Goal: Task Accomplishment & Management: Manage account settings

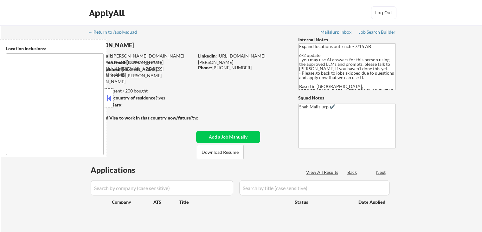
type textarea "[GEOGRAPHIC_DATA], ON [GEOGRAPHIC_DATA], ON [GEOGRAPHIC_DATA], ON [GEOGRAPHIC_D…"
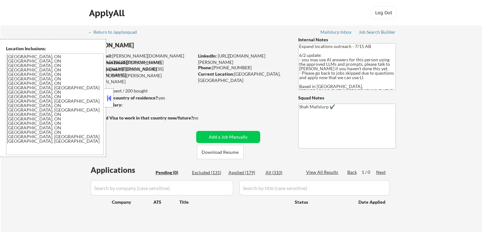
click at [111, 99] on button at bounding box center [109, 98] width 7 height 10
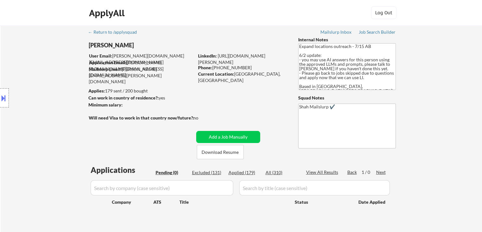
click at [59, 94] on div "Location Inclusions: [GEOGRAPHIC_DATA], ON [GEOGRAPHIC_DATA], ON [GEOGRAPHIC_DA…" at bounding box center [57, 98] width 114 height 118
select select ""pending""
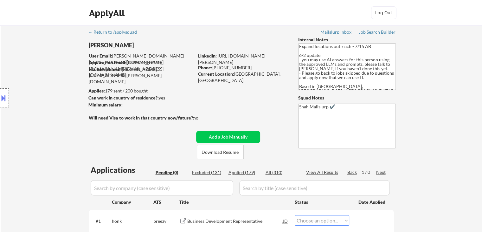
select select ""pending""
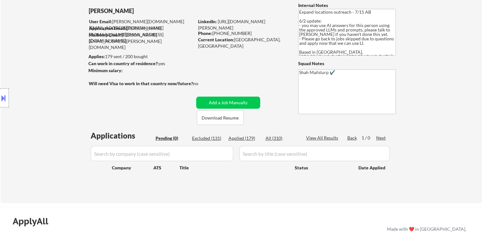
scroll to position [63, 0]
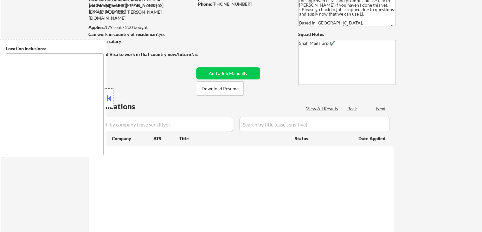
scroll to position [63, 0]
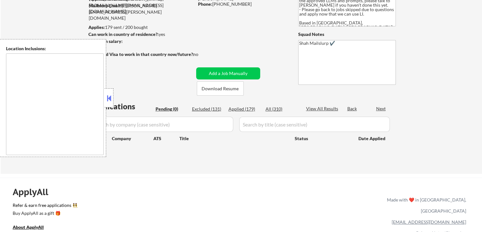
type textarea "[GEOGRAPHIC_DATA], ON [GEOGRAPHIC_DATA], ON [GEOGRAPHIC_DATA], ON [GEOGRAPHIC_D…"
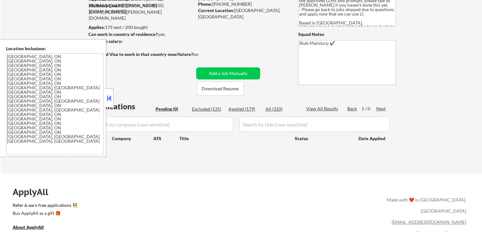
click at [111, 100] on button at bounding box center [109, 98] width 7 height 10
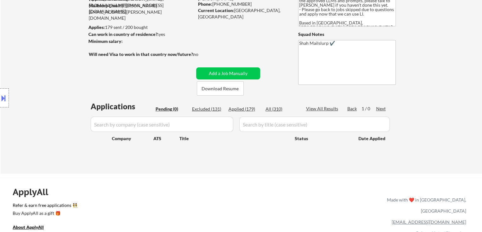
click at [45, 49] on div "Location Inclusions: [GEOGRAPHIC_DATA], ON [GEOGRAPHIC_DATA], ON [GEOGRAPHIC_DA…" at bounding box center [57, 98] width 114 height 118
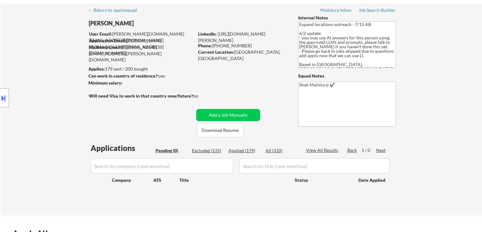
scroll to position [0, 0]
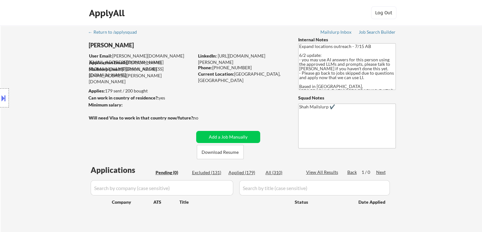
click at [42, 57] on div "Location Inclusions: [GEOGRAPHIC_DATA], ON [GEOGRAPHIC_DATA], ON [GEOGRAPHIC_DA…" at bounding box center [57, 98] width 114 height 118
click at [46, 58] on div "Location Inclusions: [GEOGRAPHIC_DATA], ON [GEOGRAPHIC_DATA], ON [GEOGRAPHIC_DA…" at bounding box center [57, 98] width 114 height 118
click at [47, 60] on div "Location Inclusions: [GEOGRAPHIC_DATA], ON [GEOGRAPHIC_DATA], ON [GEOGRAPHIC_DA…" at bounding box center [57, 98] width 114 height 118
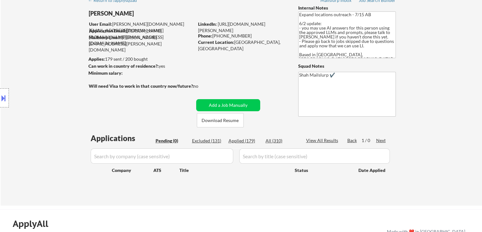
click at [48, 61] on div "Location Inclusions: [GEOGRAPHIC_DATA], ON [GEOGRAPHIC_DATA], ON [GEOGRAPHIC_DA…" at bounding box center [57, 98] width 114 height 118
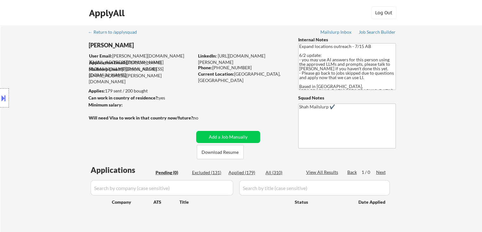
click at [44, 95] on div "Location Inclusions: [GEOGRAPHIC_DATA], ON [GEOGRAPHIC_DATA], ON [GEOGRAPHIC_DA…" at bounding box center [57, 98] width 114 height 118
click at [48, 96] on div "Location Inclusions: [GEOGRAPHIC_DATA], ON [GEOGRAPHIC_DATA], ON [GEOGRAPHIC_DA…" at bounding box center [57, 98] width 114 height 118
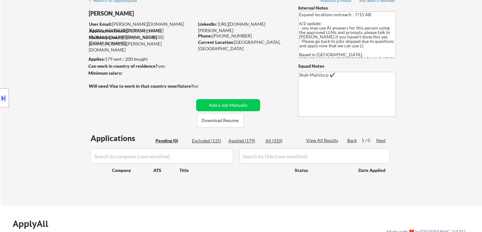
click at [52, 95] on div "Location Inclusions: [GEOGRAPHIC_DATA], ON [GEOGRAPHIC_DATA], ON [GEOGRAPHIC_DA…" at bounding box center [57, 98] width 114 height 118
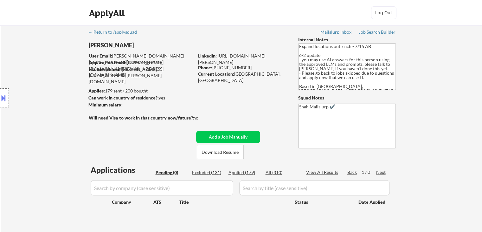
click at [52, 95] on div "Location Inclusions: [GEOGRAPHIC_DATA], ON [GEOGRAPHIC_DATA], ON [GEOGRAPHIC_DA…" at bounding box center [57, 98] width 114 height 118
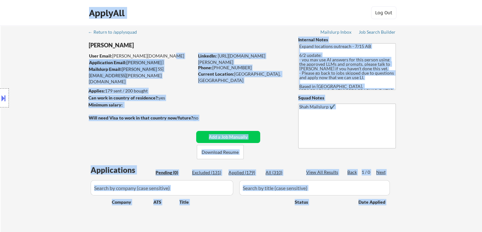
drag, startPoint x: 111, startPoint y: 55, endPoint x: 164, endPoint y: 54, distance: 53.3
click at [164, 54] on body "← Return to /applysquad Mailslurp Inbox Job Search Builder Peter Whitworth User…" at bounding box center [241, 116] width 482 height 232
click at [164, 54] on div "User Email: whitworth.pw@gmail.com" at bounding box center [141, 59] width 105 height 12
drag, startPoint x: 164, startPoint y: 55, endPoint x: 113, endPoint y: 56, distance: 50.8
click at [113, 56] on body "← Return to /applysquad Mailslurp Inbox Job Search Builder Peter Whitworth User…" at bounding box center [241, 116] width 482 height 232
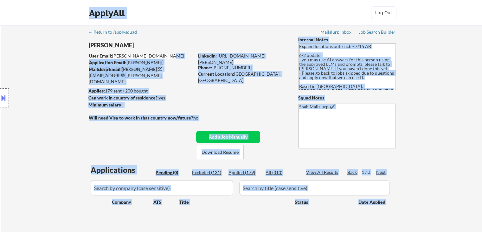
click at [58, 50] on div "Location Inclusions: [GEOGRAPHIC_DATA], ON [GEOGRAPHIC_DATA], ON [GEOGRAPHIC_DA…" at bounding box center [57, 98] width 114 height 118
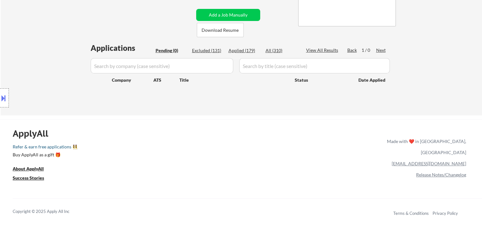
scroll to position [127, 0]
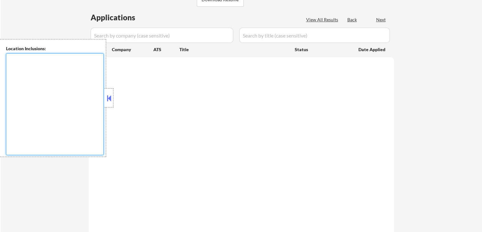
scroll to position [127, 0]
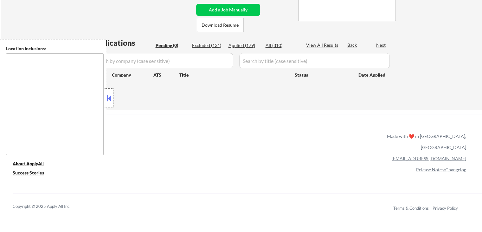
click at [108, 100] on button at bounding box center [109, 98] width 7 height 10
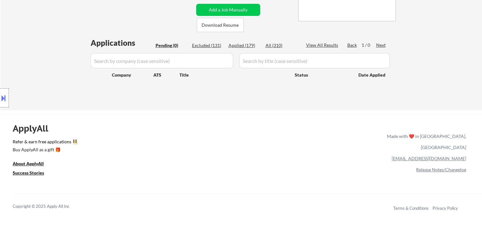
click at [43, 36] on div "← Return to /applysquad Mailslurp Inbox Job Search Builder [PERSON_NAME] User E…" at bounding box center [242, 5] width 482 height 212
click at [43, 36] on div "← Return to /applysquad Mailslurp Inbox Job Search Builder Peter Whitworth User…" at bounding box center [242, 5] width 482 height 212
click at [54, 34] on div "← Return to /applysquad Mailslurp Inbox Job Search Builder Peter Whitworth User…" at bounding box center [242, 5] width 482 height 212
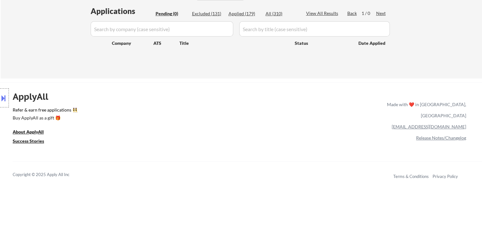
scroll to position [95, 0]
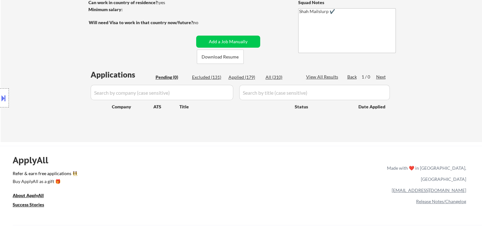
click at [48, 39] on div "Location Inclusions: [GEOGRAPHIC_DATA], ON [GEOGRAPHIC_DATA], ON [GEOGRAPHIC_DA…" at bounding box center [57, 98] width 114 height 118
click at [48, 40] on div "Location Inclusions: [GEOGRAPHIC_DATA], ON [GEOGRAPHIC_DATA], ON [GEOGRAPHIC_DA…" at bounding box center [57, 98] width 114 height 118
click at [48, 41] on div "Location Inclusions: [GEOGRAPHIC_DATA], ON [GEOGRAPHIC_DATA], ON [GEOGRAPHIC_DA…" at bounding box center [57, 98] width 114 height 118
click at [51, 41] on div "Location Inclusions: [GEOGRAPHIC_DATA], ON [GEOGRAPHIC_DATA], ON [GEOGRAPHIC_DA…" at bounding box center [57, 98] width 114 height 118
click at [52, 41] on div "Location Inclusions: [GEOGRAPHIC_DATA], ON [GEOGRAPHIC_DATA], ON [GEOGRAPHIC_DA…" at bounding box center [57, 98] width 114 height 118
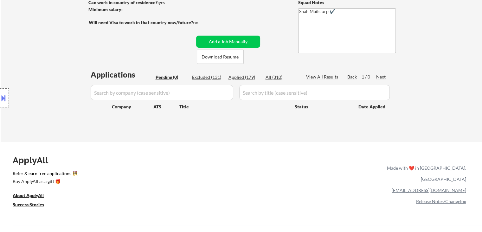
drag, startPoint x: 52, startPoint y: 42, endPoint x: 48, endPoint y: 45, distance: 5.2
click at [48, 45] on div "Location Inclusions: [GEOGRAPHIC_DATA], ON [GEOGRAPHIC_DATA], ON [GEOGRAPHIC_DA…" at bounding box center [57, 98] width 114 height 118
click at [51, 42] on div "Location Inclusions: [GEOGRAPHIC_DATA], ON [GEOGRAPHIC_DATA], ON [GEOGRAPHIC_DA…" at bounding box center [57, 98] width 114 height 118
click at [50, 43] on div "Location Inclusions: [GEOGRAPHIC_DATA], ON [GEOGRAPHIC_DATA], ON [GEOGRAPHIC_DA…" at bounding box center [57, 98] width 114 height 118
click at [50, 45] on div "Location Inclusions: [GEOGRAPHIC_DATA], ON [GEOGRAPHIC_DATA], ON [GEOGRAPHIC_DA…" at bounding box center [57, 98] width 114 height 118
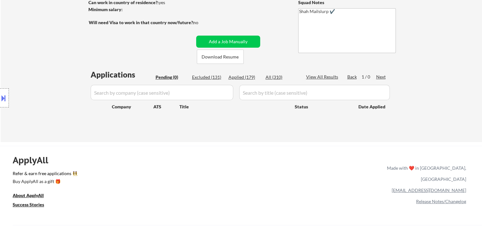
click at [50, 46] on div "Location Inclusions: [GEOGRAPHIC_DATA], ON [GEOGRAPHIC_DATA], ON [GEOGRAPHIC_DA…" at bounding box center [57, 98] width 114 height 118
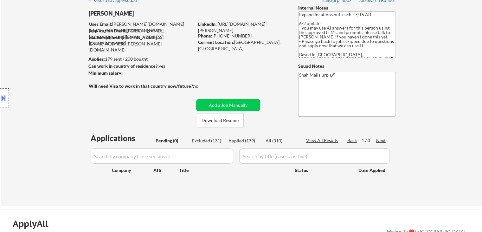
click at [50, 47] on div "Location Inclusions: [GEOGRAPHIC_DATA], ON [GEOGRAPHIC_DATA], ON [GEOGRAPHIC_DA…" at bounding box center [57, 98] width 114 height 118
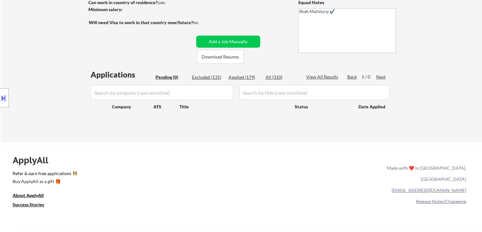
click at [52, 47] on div "Location Inclusions: [GEOGRAPHIC_DATA], ON [GEOGRAPHIC_DATA], ON [GEOGRAPHIC_DA…" at bounding box center [57, 98] width 114 height 118
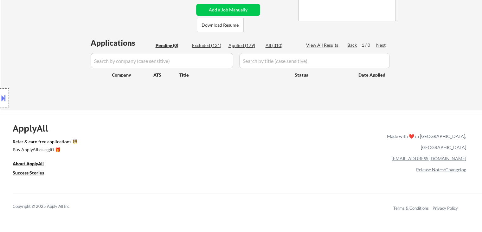
click at [52, 47] on div "Location Inclusions: [GEOGRAPHIC_DATA], ON [GEOGRAPHIC_DATA], ON [GEOGRAPHIC_DA…" at bounding box center [57, 98] width 114 height 118
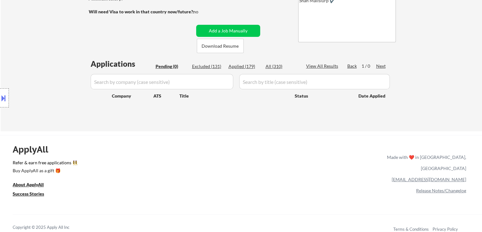
scroll to position [95, 0]
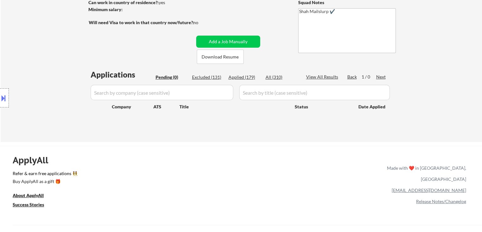
click at [52, 47] on div "Location Inclusions: [GEOGRAPHIC_DATA], ON [GEOGRAPHIC_DATA], ON [GEOGRAPHIC_DA…" at bounding box center [57, 98] width 114 height 118
click at [53, 48] on div "Location Inclusions: [GEOGRAPHIC_DATA], ON [GEOGRAPHIC_DATA], ON [GEOGRAPHIC_DA…" at bounding box center [57, 98] width 114 height 118
click at [53, 50] on div "Location Inclusions: [GEOGRAPHIC_DATA], ON [GEOGRAPHIC_DATA], ON [GEOGRAPHIC_DA…" at bounding box center [57, 98] width 114 height 118
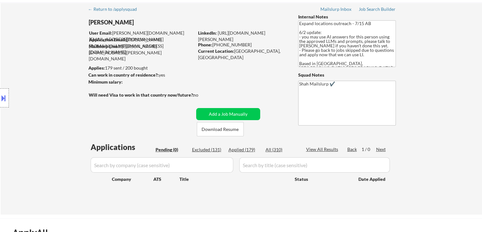
scroll to position [0, 0]
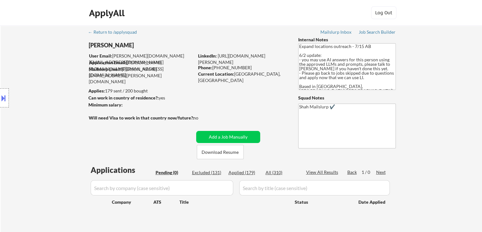
click at [65, 86] on div "Location Inclusions: [GEOGRAPHIC_DATA], ON [GEOGRAPHIC_DATA], ON [GEOGRAPHIC_DA…" at bounding box center [57, 98] width 114 height 118
click at [67, 88] on div "Location Inclusions: [GEOGRAPHIC_DATA], ON [GEOGRAPHIC_DATA], ON [GEOGRAPHIC_DA…" at bounding box center [57, 98] width 114 height 118
click at [67, 89] on div "Location Inclusions: [GEOGRAPHIC_DATA], ON [GEOGRAPHIC_DATA], ON [GEOGRAPHIC_DA…" at bounding box center [57, 98] width 114 height 118
click at [58, 117] on div "Location Inclusions: [GEOGRAPHIC_DATA], ON [GEOGRAPHIC_DATA], ON [GEOGRAPHIC_DA…" at bounding box center [57, 98] width 114 height 118
click at [58, 118] on div "Location Inclusions: [GEOGRAPHIC_DATA], ON [GEOGRAPHIC_DATA], ON [GEOGRAPHIC_DA…" at bounding box center [57, 98] width 114 height 118
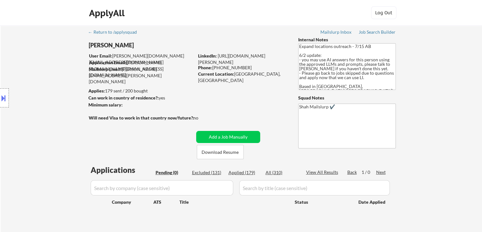
click at [49, 113] on div "Location Inclusions: [GEOGRAPHIC_DATA], ON [GEOGRAPHIC_DATA], ON [GEOGRAPHIC_DA…" at bounding box center [57, 98] width 114 height 118
click at [45, 114] on div "Location Inclusions: [GEOGRAPHIC_DATA], ON [GEOGRAPHIC_DATA], ON [GEOGRAPHIC_DA…" at bounding box center [57, 98] width 114 height 118
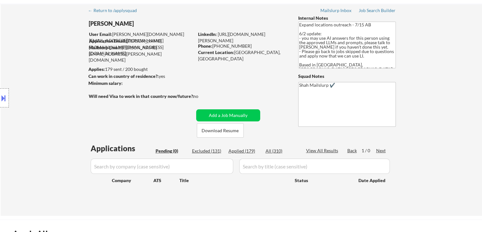
scroll to position [32, 0]
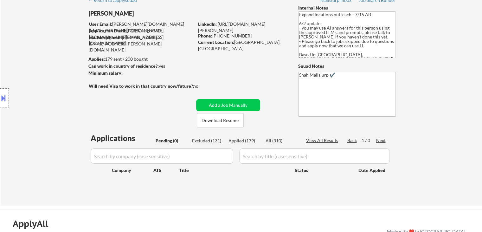
click at [37, 71] on div "Location Inclusions: [GEOGRAPHIC_DATA], ON [GEOGRAPHIC_DATA], ON [GEOGRAPHIC_DA…" at bounding box center [57, 98] width 114 height 118
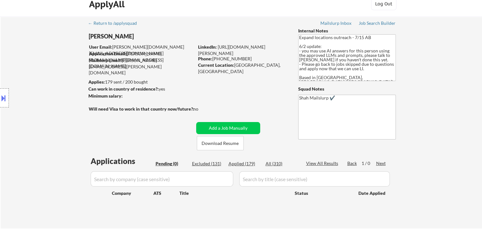
scroll to position [0, 0]
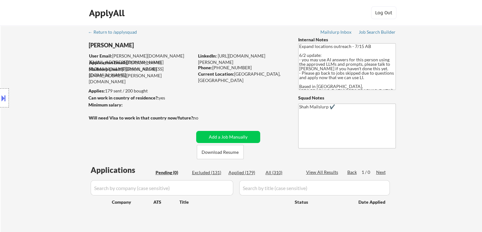
click at [37, 73] on div "Location Inclusions: [GEOGRAPHIC_DATA], ON [GEOGRAPHIC_DATA], ON [GEOGRAPHIC_DA…" at bounding box center [57, 98] width 114 height 118
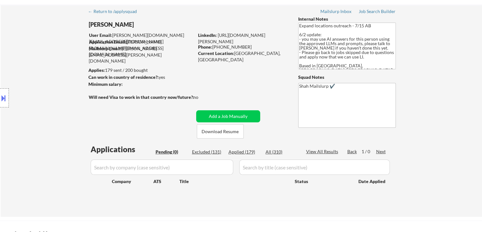
scroll to position [32, 0]
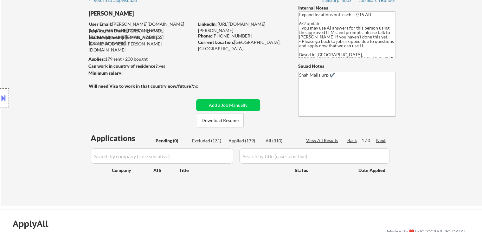
click at [37, 73] on div "Location Inclusions: [GEOGRAPHIC_DATA], ON [GEOGRAPHIC_DATA], ON [GEOGRAPHIC_DA…" at bounding box center [57, 98] width 114 height 118
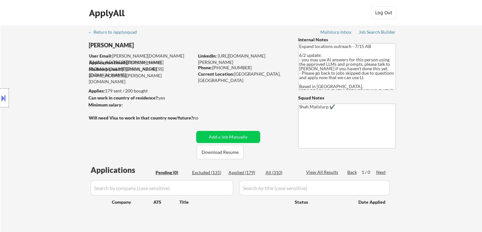
click at [37, 74] on div "Location Inclusions: [GEOGRAPHIC_DATA], ON [GEOGRAPHIC_DATA], ON [GEOGRAPHIC_DA…" at bounding box center [57, 98] width 114 height 118
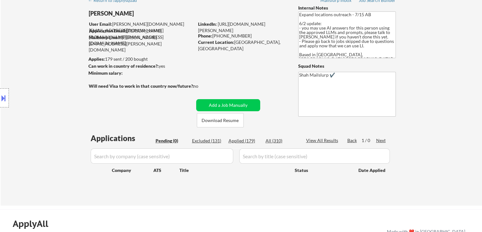
click at [38, 75] on div "Location Inclusions: [GEOGRAPHIC_DATA], ON [GEOGRAPHIC_DATA], ON [GEOGRAPHIC_DA…" at bounding box center [57, 98] width 114 height 118
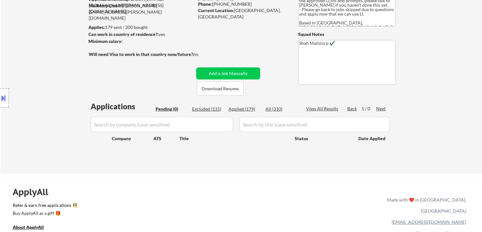
click at [38, 76] on div "Location Inclusions: [GEOGRAPHIC_DATA], ON [GEOGRAPHIC_DATA], ON [GEOGRAPHIC_DA…" at bounding box center [57, 98] width 114 height 118
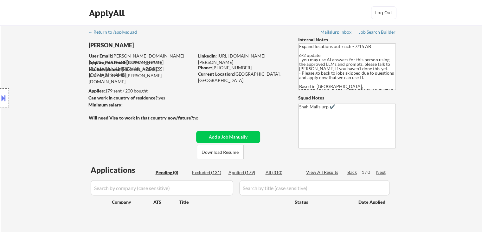
click at [39, 76] on div "Location Inclusions: [GEOGRAPHIC_DATA], ON [GEOGRAPHIC_DATA], ON [GEOGRAPHIC_DA…" at bounding box center [57, 98] width 114 height 118
click at [48, 89] on div "Location Inclusions: [GEOGRAPHIC_DATA], ON [GEOGRAPHIC_DATA], ON [GEOGRAPHIC_DA…" at bounding box center [57, 98] width 114 height 118
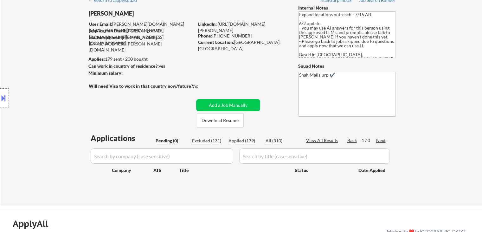
click at [49, 87] on div "Location Inclusions: [GEOGRAPHIC_DATA], ON [GEOGRAPHIC_DATA], ON [GEOGRAPHIC_DA…" at bounding box center [57, 98] width 114 height 118
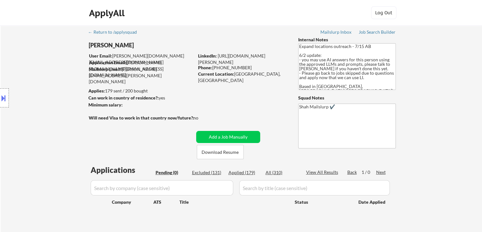
click at [46, 81] on div "Location Inclusions: [GEOGRAPHIC_DATA], ON [GEOGRAPHIC_DATA], ON [GEOGRAPHIC_DA…" at bounding box center [57, 98] width 114 height 118
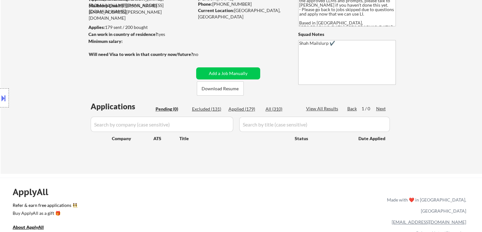
click at [46, 81] on div "Location Inclusions: [GEOGRAPHIC_DATA], ON [GEOGRAPHIC_DATA], ON [GEOGRAPHIC_DA…" at bounding box center [57, 98] width 114 height 118
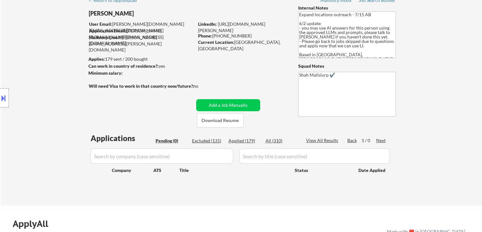
click at [46, 81] on div "Location Inclusions: [GEOGRAPHIC_DATA], ON [GEOGRAPHIC_DATA], ON [GEOGRAPHIC_DA…" at bounding box center [57, 98] width 114 height 118
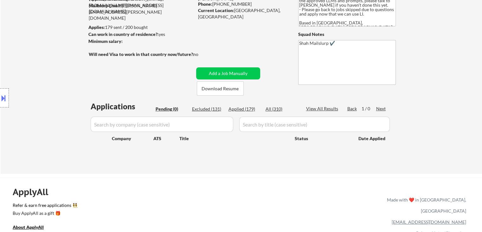
click at [47, 83] on div "Location Inclusions: [GEOGRAPHIC_DATA], ON [GEOGRAPHIC_DATA], ON [GEOGRAPHIC_DA…" at bounding box center [57, 98] width 114 height 118
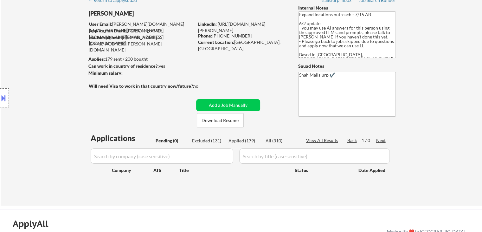
click at [47, 83] on div "Location Inclusions: [GEOGRAPHIC_DATA], ON [GEOGRAPHIC_DATA], ON [GEOGRAPHIC_DA…" at bounding box center [57, 98] width 114 height 118
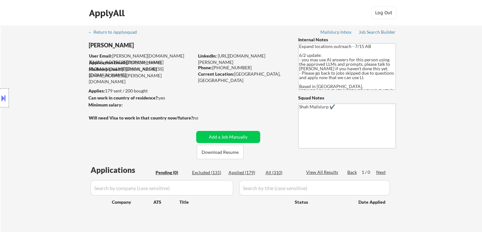
click at [44, 73] on div "Location Inclusions: [GEOGRAPHIC_DATA], ON [GEOGRAPHIC_DATA], ON [GEOGRAPHIC_DA…" at bounding box center [57, 98] width 114 height 118
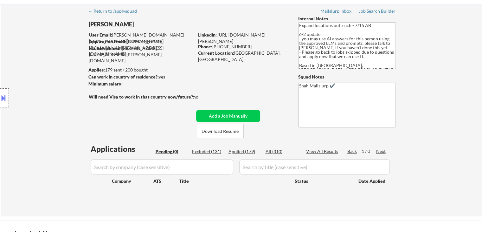
scroll to position [32, 0]
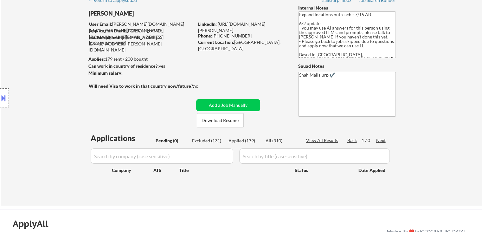
click at [44, 73] on div "Location Inclusions: [GEOGRAPHIC_DATA], ON [GEOGRAPHIC_DATA], ON [GEOGRAPHIC_DA…" at bounding box center [57, 98] width 114 height 118
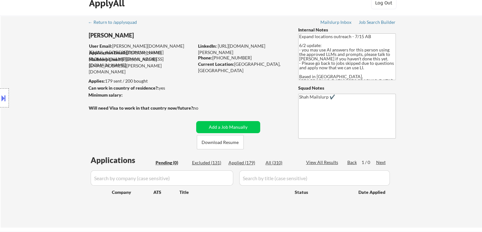
scroll to position [0, 0]
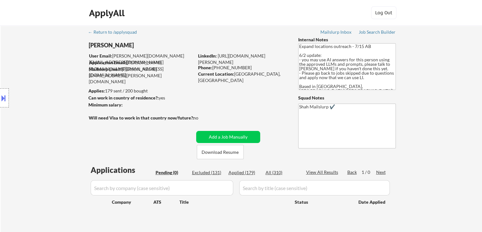
click at [45, 73] on div "Location Inclusions: [GEOGRAPHIC_DATA], ON [GEOGRAPHIC_DATA], ON [GEOGRAPHIC_DA…" at bounding box center [57, 98] width 114 height 118
click at [47, 73] on div "Location Inclusions: [GEOGRAPHIC_DATA], ON [GEOGRAPHIC_DATA], ON [GEOGRAPHIC_DA…" at bounding box center [57, 98] width 114 height 118
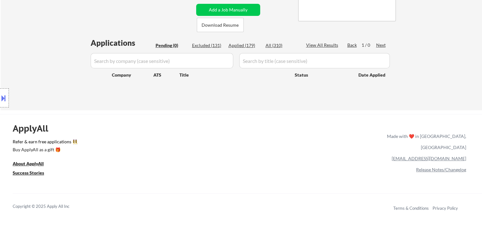
click at [47, 72] on div "Location Inclusions: [GEOGRAPHIC_DATA], ON [GEOGRAPHIC_DATA], ON [GEOGRAPHIC_DA…" at bounding box center [57, 98] width 114 height 118
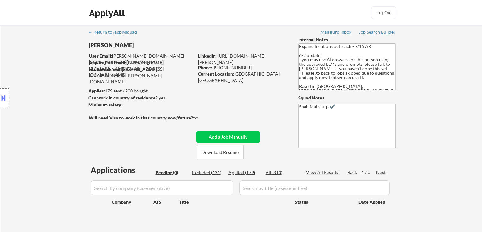
click at [47, 72] on div "Location Inclusions: [GEOGRAPHIC_DATA], ON [GEOGRAPHIC_DATA], ON [GEOGRAPHIC_DA…" at bounding box center [57, 98] width 114 height 118
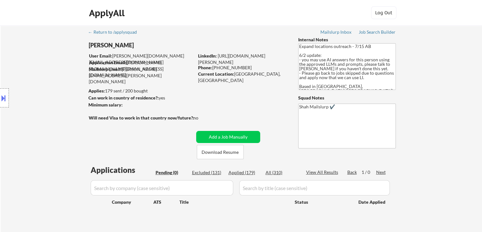
click at [49, 73] on div "Location Inclusions: [GEOGRAPHIC_DATA], ON [GEOGRAPHIC_DATA], ON [GEOGRAPHIC_DA…" at bounding box center [57, 98] width 114 height 118
click at [50, 74] on div "Location Inclusions: [GEOGRAPHIC_DATA], ON [GEOGRAPHIC_DATA], ON [GEOGRAPHIC_DA…" at bounding box center [57, 98] width 114 height 118
click at [44, 65] on div "Location Inclusions: [GEOGRAPHIC_DATA], ON [GEOGRAPHIC_DATA], ON [GEOGRAPHIC_DA…" at bounding box center [57, 98] width 114 height 118
click at [18, 54] on div "Location Inclusions: [GEOGRAPHIC_DATA], ON [GEOGRAPHIC_DATA], ON [GEOGRAPHIC_DA…" at bounding box center [57, 98] width 114 height 118
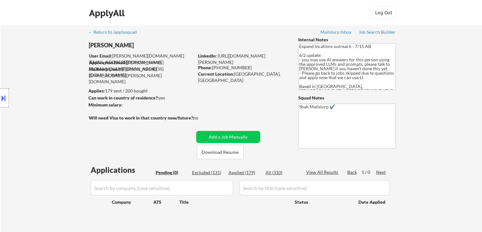
click at [18, 54] on div "Location Inclusions: [GEOGRAPHIC_DATA], ON [GEOGRAPHIC_DATA], ON [GEOGRAPHIC_DA…" at bounding box center [57, 98] width 114 height 118
drag, startPoint x: 22, startPoint y: 60, endPoint x: 30, endPoint y: 70, distance: 13.3
click at [23, 61] on div "Location Inclusions: [GEOGRAPHIC_DATA], ON [GEOGRAPHIC_DATA], ON [GEOGRAPHIC_DA…" at bounding box center [57, 98] width 114 height 118
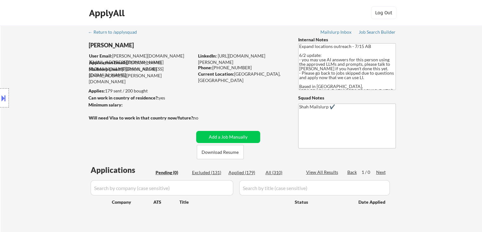
click at [32, 71] on div "Location Inclusions: [GEOGRAPHIC_DATA], ON [GEOGRAPHIC_DATA], ON [GEOGRAPHIC_DA…" at bounding box center [57, 98] width 114 height 118
click at [33, 71] on div "Location Inclusions: [GEOGRAPHIC_DATA], ON [GEOGRAPHIC_DATA], ON [GEOGRAPHIC_DA…" at bounding box center [57, 98] width 114 height 118
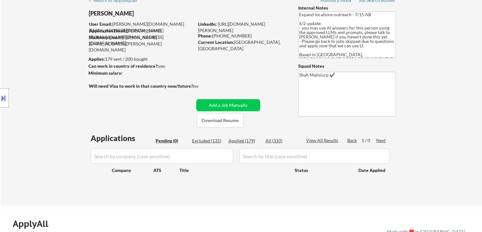
click at [34, 71] on div "Location Inclusions: [GEOGRAPHIC_DATA], ON [GEOGRAPHIC_DATA], ON [GEOGRAPHIC_DA…" at bounding box center [57, 98] width 114 height 118
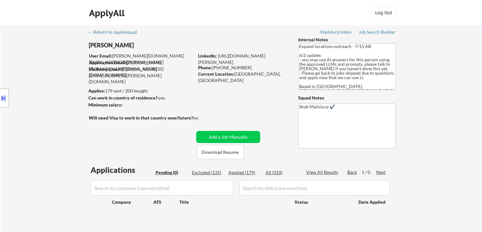
click at [37, 67] on div "Location Inclusions: [GEOGRAPHIC_DATA], ON [GEOGRAPHIC_DATA], ON [GEOGRAPHIC_DA…" at bounding box center [57, 98] width 114 height 118
drag, startPoint x: 175, startPoint y: 97, endPoint x: 117, endPoint y: 97, distance: 58.0
click at [117, 97] on div "Can work in country of residence?: yes" at bounding box center [140, 98] width 104 height 6
click at [194, 102] on div "← Return to /applysquad Mailslurp Inbox Job Search Builder Peter Whitworth User…" at bounding box center [241, 128] width 317 height 206
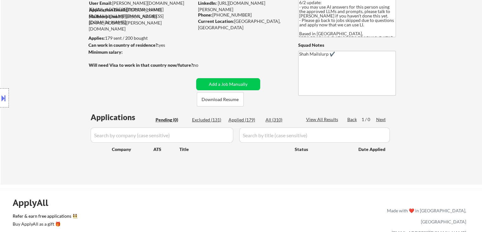
scroll to position [63, 0]
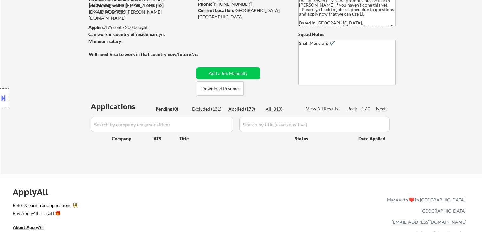
click at [143, 86] on div "← Return to /applysquad Mailslurp Inbox Job Search Builder Peter Whitworth User…" at bounding box center [241, 65] width 317 height 206
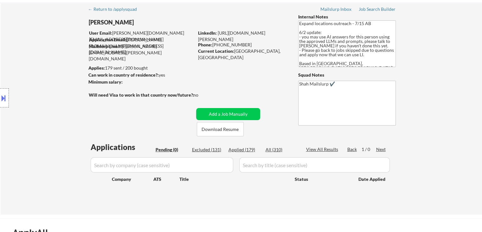
scroll to position [0, 0]
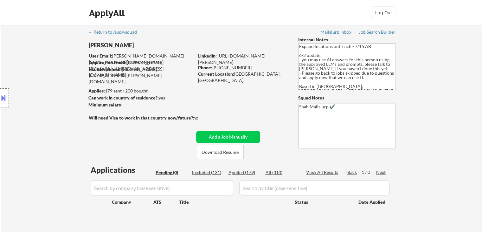
click at [63, 117] on div "Location Inclusions: [GEOGRAPHIC_DATA], ON [GEOGRAPHIC_DATA], ON [GEOGRAPHIC_DA…" at bounding box center [57, 98] width 114 height 118
click at [63, 118] on div "Location Inclusions: [GEOGRAPHIC_DATA], ON [GEOGRAPHIC_DATA], ON [GEOGRAPHIC_DA…" at bounding box center [57, 98] width 114 height 118
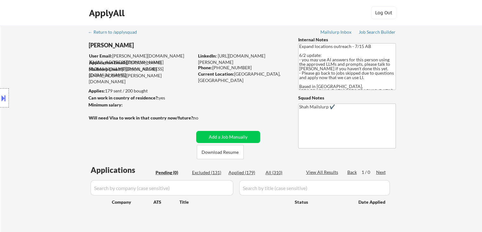
click at [57, 125] on div "Location Inclusions: [GEOGRAPHIC_DATA], ON [GEOGRAPHIC_DATA], ON [GEOGRAPHIC_DA…" at bounding box center [57, 98] width 114 height 118
click at [56, 126] on div "Location Inclusions: [GEOGRAPHIC_DATA], ON [GEOGRAPHIC_DATA], ON [GEOGRAPHIC_DA…" at bounding box center [57, 98] width 114 height 118
click at [55, 127] on div "Location Inclusions: [GEOGRAPHIC_DATA], ON [GEOGRAPHIC_DATA], ON [GEOGRAPHIC_DA…" at bounding box center [57, 98] width 114 height 118
click at [60, 120] on div "Location Inclusions: [GEOGRAPHIC_DATA], ON [GEOGRAPHIC_DATA], ON [GEOGRAPHIC_DA…" at bounding box center [57, 98] width 114 height 118
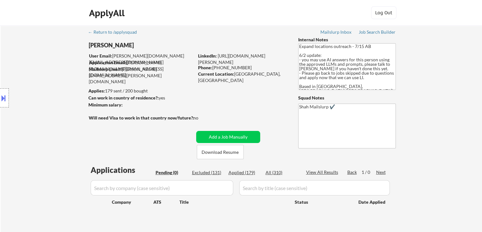
click at [60, 120] on div "Location Inclusions: [GEOGRAPHIC_DATA], ON [GEOGRAPHIC_DATA], ON [GEOGRAPHIC_DA…" at bounding box center [57, 98] width 114 height 118
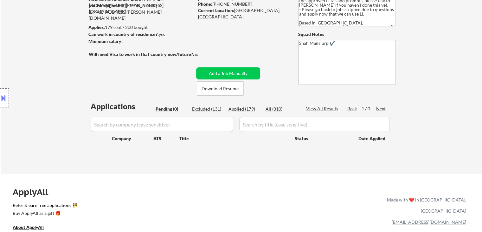
click at [59, 120] on div "Location Inclusions: [GEOGRAPHIC_DATA], ON [GEOGRAPHIC_DATA], ON [GEOGRAPHIC_DA…" at bounding box center [57, 98] width 114 height 118
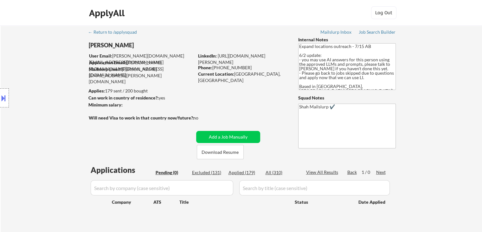
click at [59, 120] on div "Location Inclusions: [GEOGRAPHIC_DATA], ON [GEOGRAPHIC_DATA], ON [GEOGRAPHIC_DA…" at bounding box center [57, 98] width 114 height 118
click at [59, 121] on div "Location Inclusions: [GEOGRAPHIC_DATA], ON [GEOGRAPHIC_DATA], ON [GEOGRAPHIC_DA…" at bounding box center [57, 98] width 114 height 118
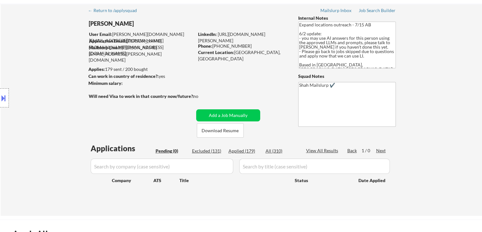
scroll to position [32, 0]
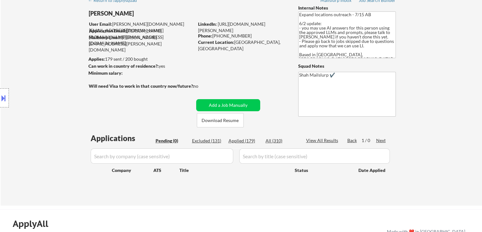
click at [59, 122] on div "Location Inclusions: [GEOGRAPHIC_DATA], ON [GEOGRAPHIC_DATA], ON [GEOGRAPHIC_DA…" at bounding box center [57, 98] width 114 height 118
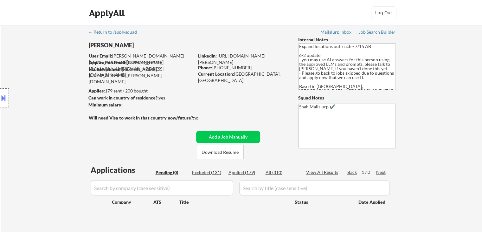
click at [59, 122] on div "Location Inclusions: [GEOGRAPHIC_DATA], ON [GEOGRAPHIC_DATA], ON [GEOGRAPHIC_DA…" at bounding box center [57, 98] width 114 height 118
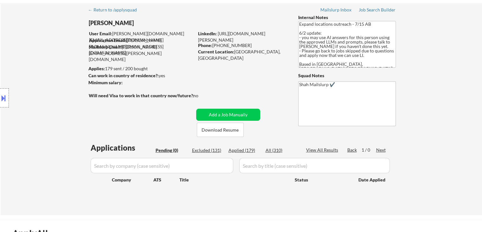
scroll to position [32, 0]
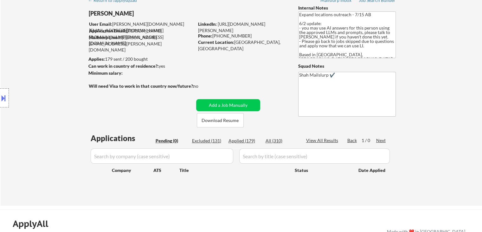
click at [59, 122] on div "Location Inclusions: [GEOGRAPHIC_DATA], ON [GEOGRAPHIC_DATA], ON [GEOGRAPHIC_DA…" at bounding box center [57, 98] width 114 height 118
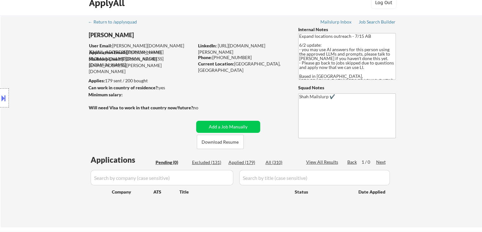
scroll to position [0, 0]
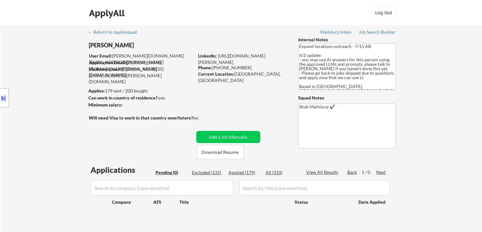
click at [59, 122] on div "Location Inclusions: [GEOGRAPHIC_DATA], ON [GEOGRAPHIC_DATA], ON [GEOGRAPHIC_DA…" at bounding box center [57, 98] width 114 height 118
click at [49, 73] on div "Location Inclusions: [GEOGRAPHIC_DATA], ON [GEOGRAPHIC_DATA], ON [GEOGRAPHIC_DA…" at bounding box center [57, 98] width 114 height 118
click at [55, 83] on div "Location Inclusions: [GEOGRAPHIC_DATA], ON [GEOGRAPHIC_DATA], ON [GEOGRAPHIC_DA…" at bounding box center [57, 98] width 114 height 118
click at [56, 84] on div "Location Inclusions: [GEOGRAPHIC_DATA], ON [GEOGRAPHIC_DATA], ON [GEOGRAPHIC_DA…" at bounding box center [57, 98] width 114 height 118
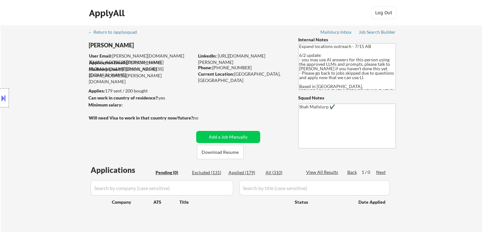
click at [57, 83] on div "Location Inclusions: [GEOGRAPHIC_DATA], ON [GEOGRAPHIC_DATA], ON [GEOGRAPHIC_DA…" at bounding box center [57, 98] width 114 height 118
click at [58, 83] on div "Location Inclusions: [GEOGRAPHIC_DATA], ON [GEOGRAPHIC_DATA], ON [GEOGRAPHIC_DA…" at bounding box center [57, 98] width 114 height 118
click at [69, 79] on div "Location Inclusions: [GEOGRAPHIC_DATA], ON [GEOGRAPHIC_DATA], ON [GEOGRAPHIC_DA…" at bounding box center [57, 98] width 114 height 118
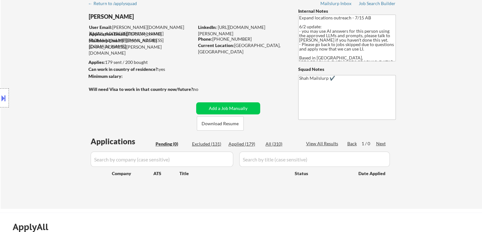
scroll to position [32, 0]
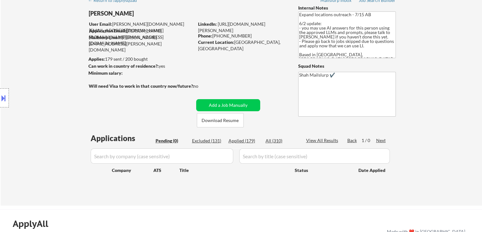
click at [64, 79] on div "Location Inclusions: [GEOGRAPHIC_DATA], ON [GEOGRAPHIC_DATA], ON [GEOGRAPHIC_DA…" at bounding box center [57, 98] width 114 height 118
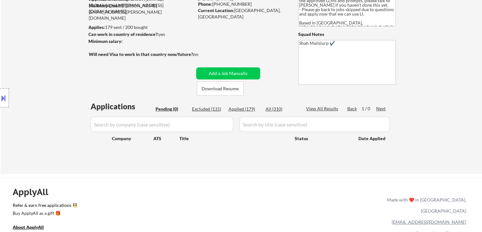
click at [75, 74] on div "Location Inclusions: [GEOGRAPHIC_DATA], ON [GEOGRAPHIC_DATA], ON [GEOGRAPHIC_DA…" at bounding box center [57, 98] width 114 height 118
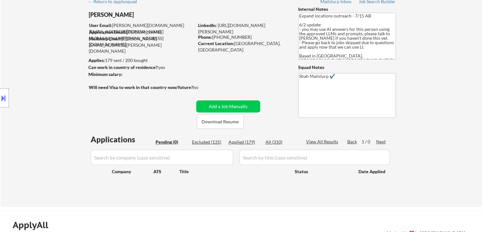
scroll to position [0, 0]
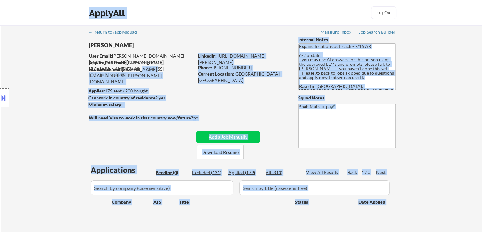
drag, startPoint x: 95, startPoint y: 68, endPoint x: 144, endPoint y: 69, distance: 49.2
click at [137, 67] on body "← Return to /applysquad Mailslurp Inbox Job Search Builder Peter Whitworth User…" at bounding box center [241, 116] width 482 height 232
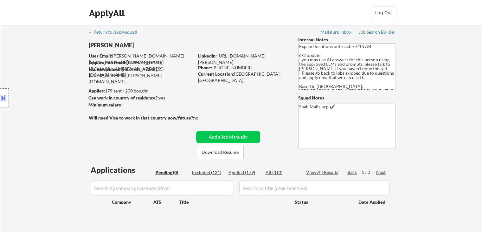
click at [178, 76] on div "← Return to /applysquad Mailslurp Inbox Job Search Builder Peter Whitworth User…" at bounding box center [241, 128] width 317 height 206
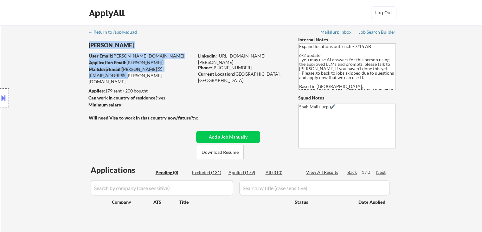
drag, startPoint x: 182, startPoint y: 69, endPoint x: 121, endPoint y: 74, distance: 61.4
click at [121, 74] on div "← Return to /applysquad Mailslurp Inbox Job Search Builder Peter Whitworth User…" at bounding box center [241, 128] width 317 height 206
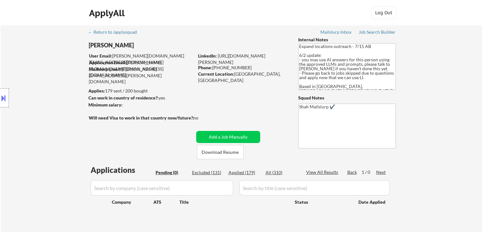
click at [49, 75] on div "Location Inclusions: [GEOGRAPHIC_DATA], ON [GEOGRAPHIC_DATA], ON [GEOGRAPHIC_DA…" at bounding box center [57, 98] width 114 height 118
click at [52, 78] on div "Location Inclusions: [GEOGRAPHIC_DATA], ON [GEOGRAPHIC_DATA], ON [GEOGRAPHIC_DA…" at bounding box center [57, 98] width 114 height 118
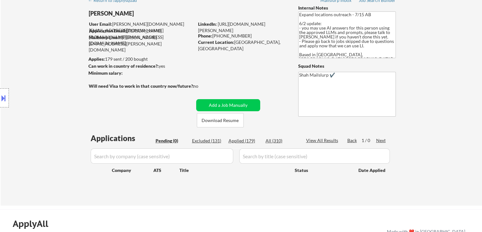
click at [52, 80] on div "Location Inclusions: [GEOGRAPHIC_DATA], ON [GEOGRAPHIC_DATA], ON [GEOGRAPHIC_DA…" at bounding box center [57, 98] width 114 height 118
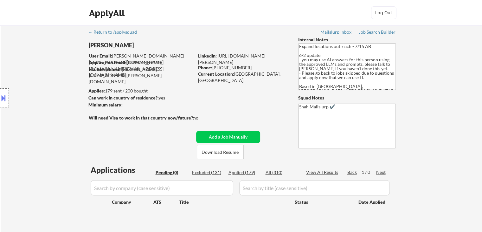
click at [52, 80] on div "Location Inclusions: [GEOGRAPHIC_DATA], ON [GEOGRAPHIC_DATA], ON [GEOGRAPHIC_DA…" at bounding box center [57, 98] width 114 height 118
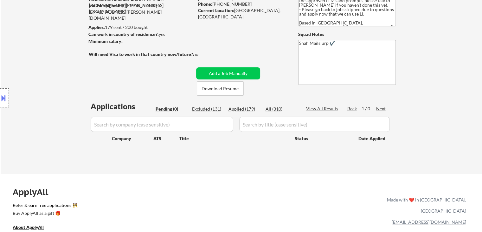
click at [53, 82] on div "Location Inclusions: [GEOGRAPHIC_DATA], ON [GEOGRAPHIC_DATA], ON [GEOGRAPHIC_DA…" at bounding box center [57, 98] width 114 height 118
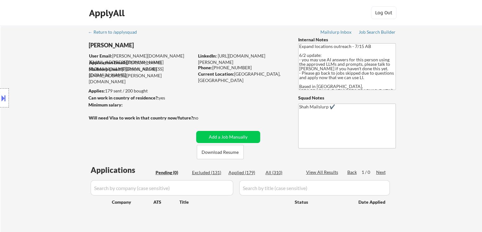
click at [53, 82] on div "Location Inclusions: [GEOGRAPHIC_DATA], ON [GEOGRAPHIC_DATA], ON [GEOGRAPHIC_DA…" at bounding box center [57, 98] width 114 height 118
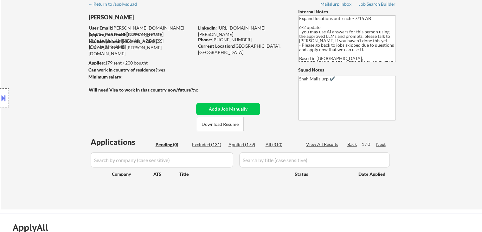
scroll to position [63, 0]
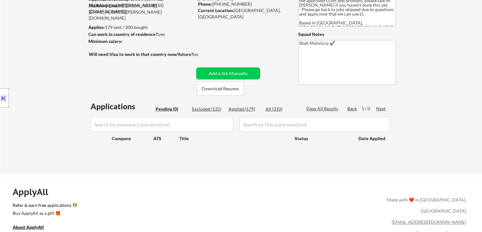
click at [55, 81] on div "Location Inclusions: [GEOGRAPHIC_DATA], ON [GEOGRAPHIC_DATA], ON [GEOGRAPHIC_DA…" at bounding box center [57, 98] width 114 height 118
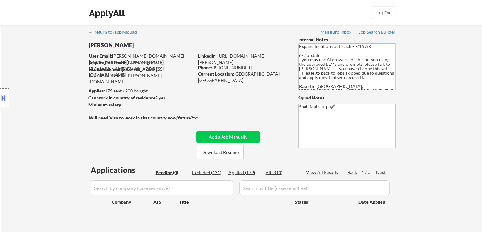
click at [55, 81] on div "Location Inclusions: [GEOGRAPHIC_DATA], ON [GEOGRAPHIC_DATA], ON [GEOGRAPHIC_DA…" at bounding box center [57, 98] width 114 height 118
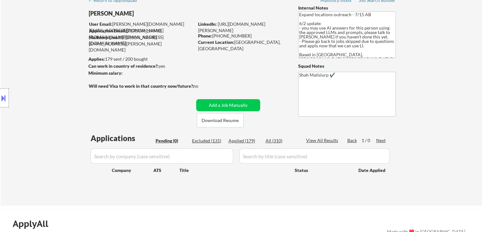
click at [56, 81] on div "Location Inclusions: [GEOGRAPHIC_DATA], ON [GEOGRAPHIC_DATA], ON [GEOGRAPHIC_DA…" at bounding box center [57, 98] width 114 height 118
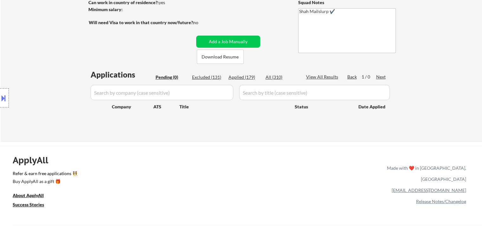
click at [55, 80] on div "Location Inclusions: [GEOGRAPHIC_DATA], ON [GEOGRAPHIC_DATA], ON [GEOGRAPHIC_DA…" at bounding box center [57, 98] width 114 height 118
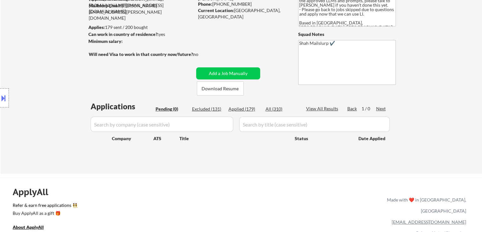
scroll to position [32, 0]
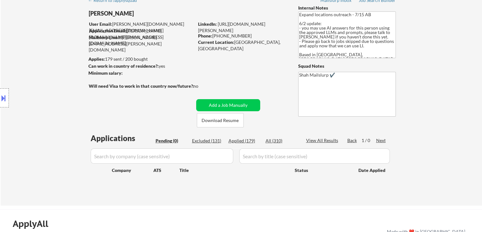
click at [55, 80] on div "Location Inclusions: [GEOGRAPHIC_DATA], ON [GEOGRAPHIC_DATA], ON [GEOGRAPHIC_DA…" at bounding box center [57, 98] width 114 height 118
click at [54, 80] on div "Location Inclusions: [GEOGRAPHIC_DATA], ON [GEOGRAPHIC_DATA], ON [GEOGRAPHIC_DA…" at bounding box center [57, 98] width 114 height 118
click at [52, 79] on div "Location Inclusions: [GEOGRAPHIC_DATA], ON [GEOGRAPHIC_DATA], ON [GEOGRAPHIC_DA…" at bounding box center [57, 98] width 114 height 118
click at [52, 80] on div "Location Inclusions: [GEOGRAPHIC_DATA], ON [GEOGRAPHIC_DATA], ON [GEOGRAPHIC_DA…" at bounding box center [57, 98] width 114 height 118
click at [52, 75] on div "Location Inclusions: [GEOGRAPHIC_DATA], ON [GEOGRAPHIC_DATA], ON [GEOGRAPHIC_DA…" at bounding box center [57, 98] width 114 height 118
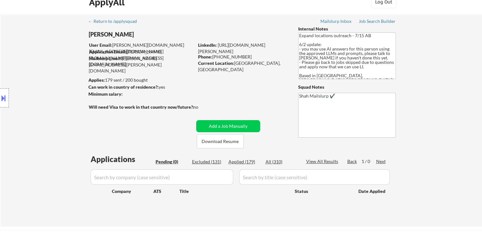
scroll to position [0, 0]
